Goal: Find specific page/section: Find specific page/section

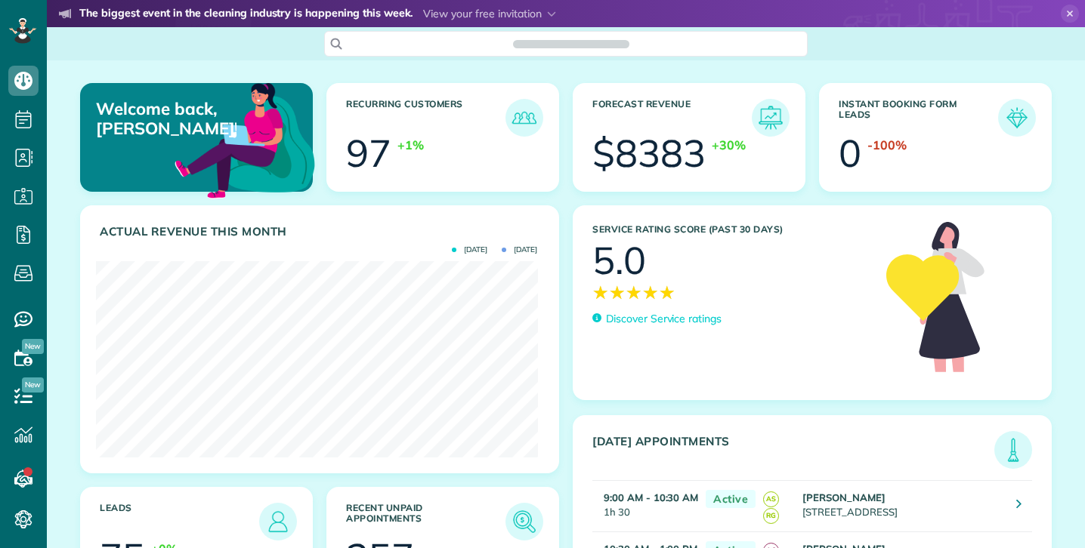
scroll to position [196, 441]
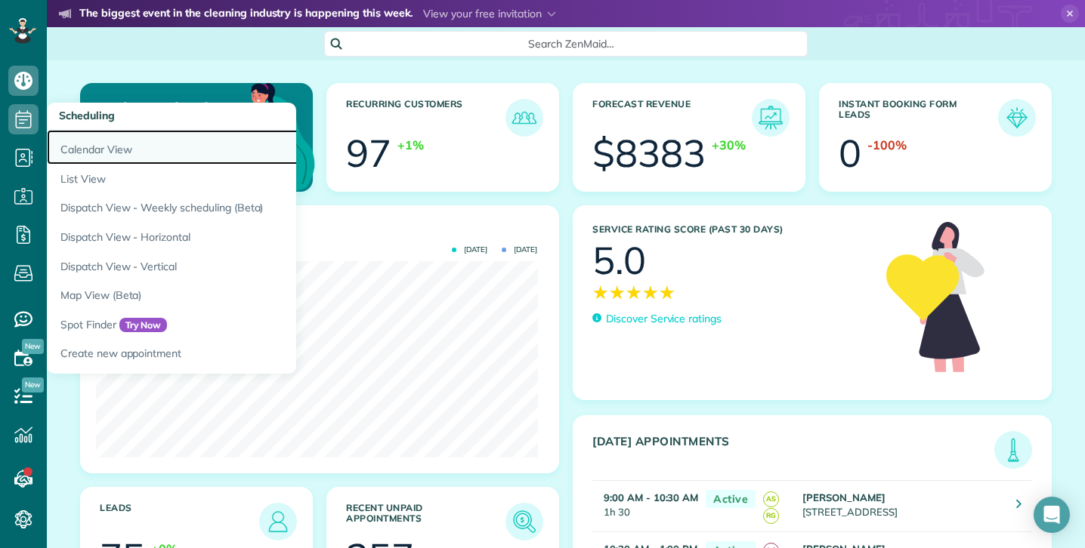
click at [97, 147] on link "Calendar View" at bounding box center [236, 147] width 378 height 35
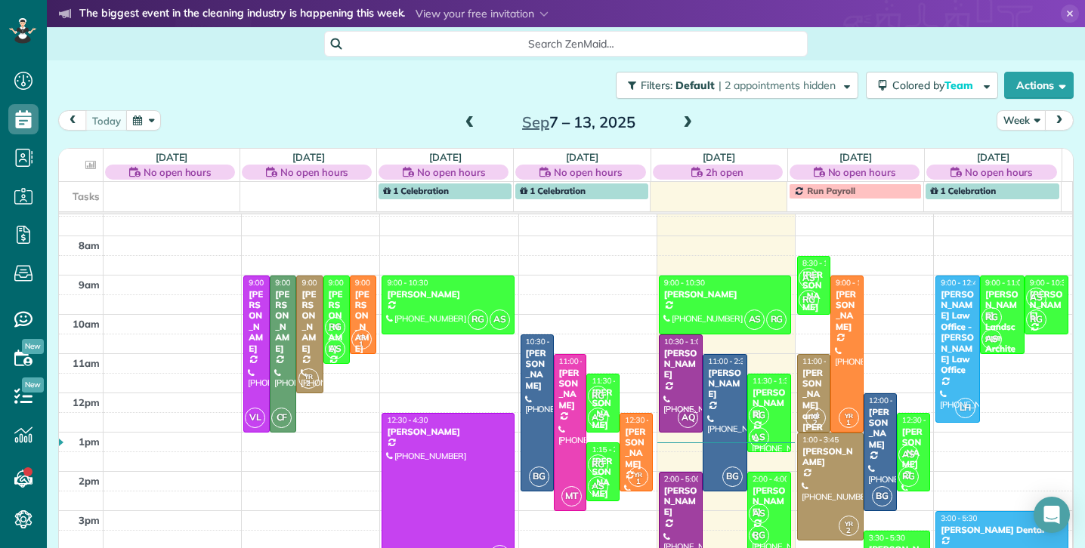
scroll to position [23, 0]
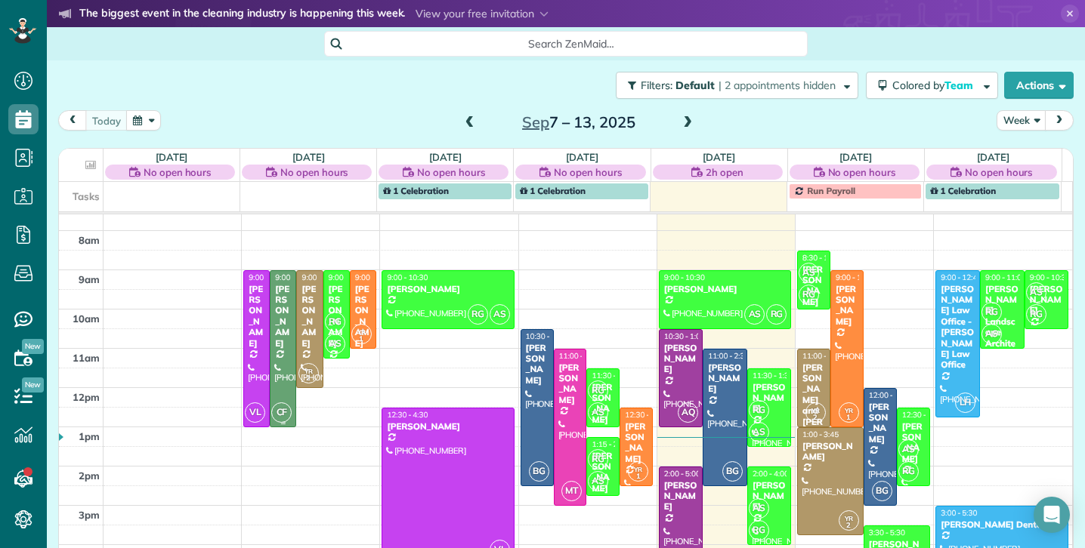
click at [274, 310] on div "[PERSON_NAME]" at bounding box center [282, 316] width 17 height 65
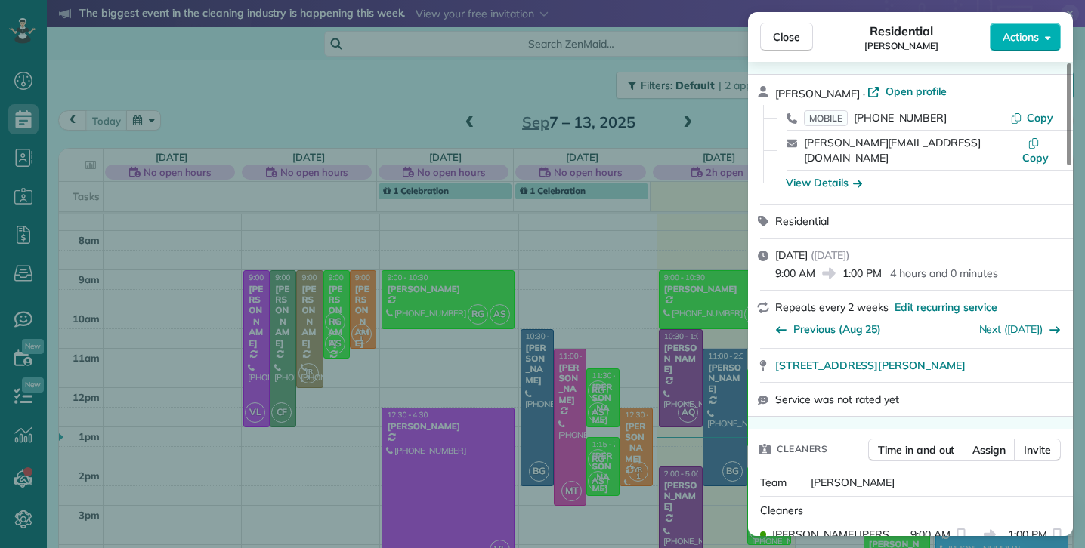
scroll to position [80, 0]
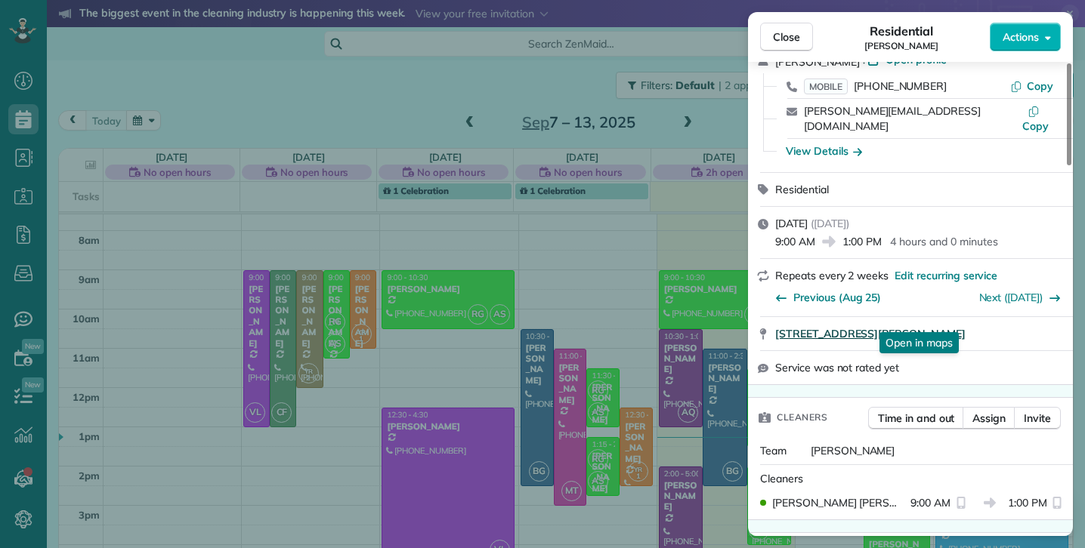
click at [1018, 326] on link "[STREET_ADDRESS][PERSON_NAME]" at bounding box center [919, 333] width 289 height 15
